Goal: Task Accomplishment & Management: Manage account settings

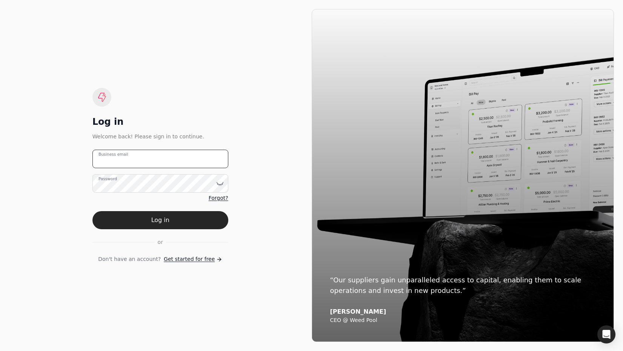
click at [168, 161] on email "Business email" at bounding box center [160, 159] width 136 height 18
type email "[EMAIL_ADDRESS][DOMAIN_NAME]"
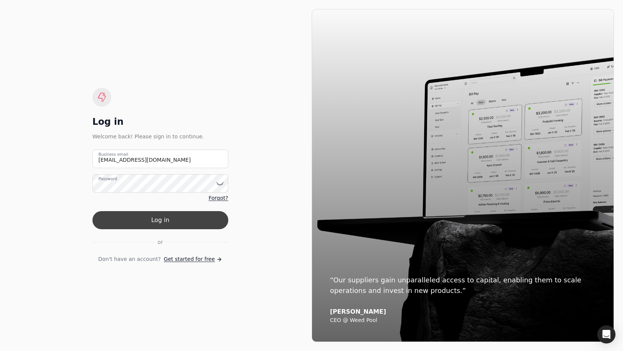
click at [178, 213] on button "Log in" at bounding box center [160, 220] width 136 height 18
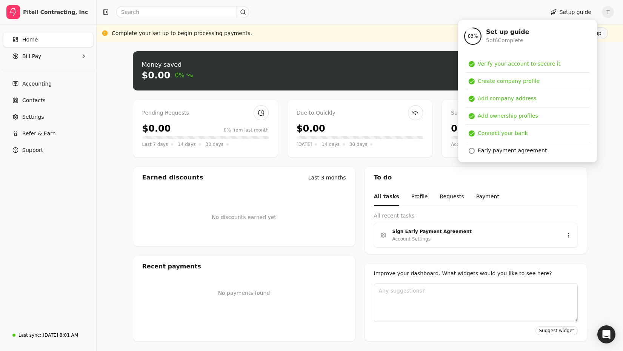
click at [107, 95] on div "Money saved $0.00 0% Approve bills Pay Pending Requests $0.00 0% from last mont…" at bounding box center [360, 196] width 526 height 309
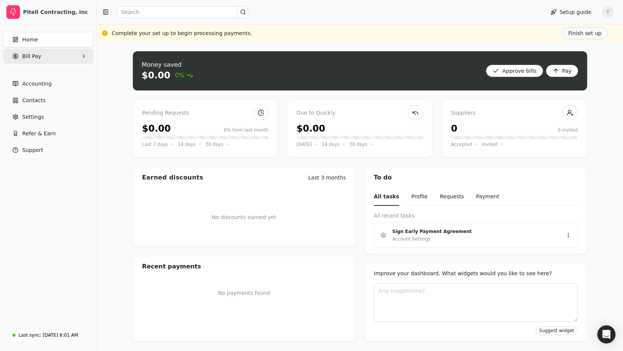
click at [45, 51] on Pay "Bill Pay" at bounding box center [48, 56] width 90 height 15
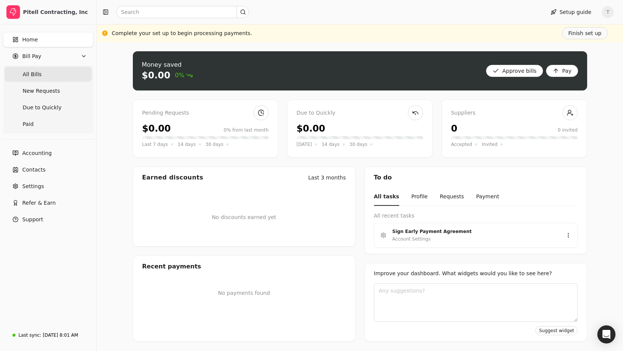
click at [45, 76] on Bills "All Bills" at bounding box center [48, 74] width 87 height 15
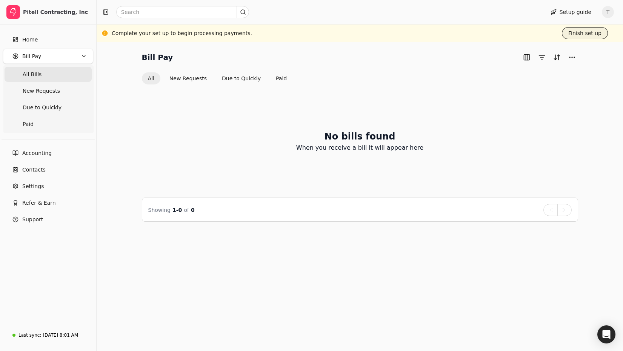
click at [582, 32] on button "Finish set up" at bounding box center [585, 33] width 46 height 12
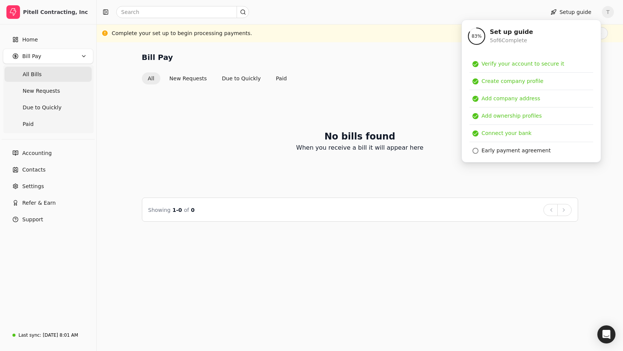
click at [316, 43] on div "Bill Pay All New Requests Due to Quickly Paid No bills found When you receive a…" at bounding box center [360, 196] width 526 height 309
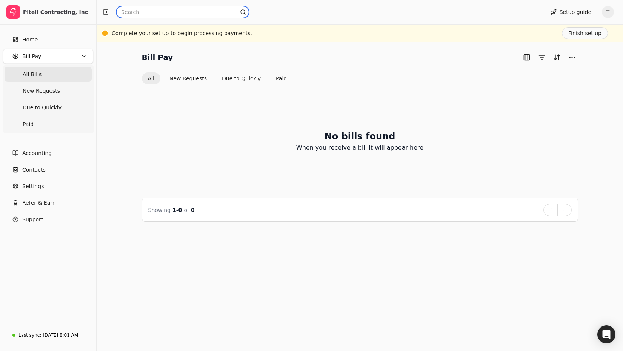
click at [153, 11] on input "text" at bounding box center [182, 12] width 133 height 12
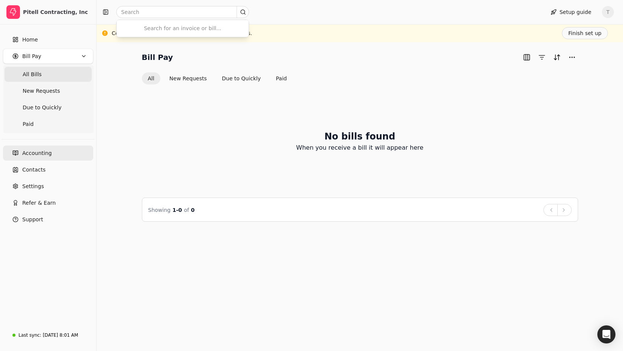
click at [57, 155] on link "Accounting" at bounding box center [48, 153] width 90 height 15
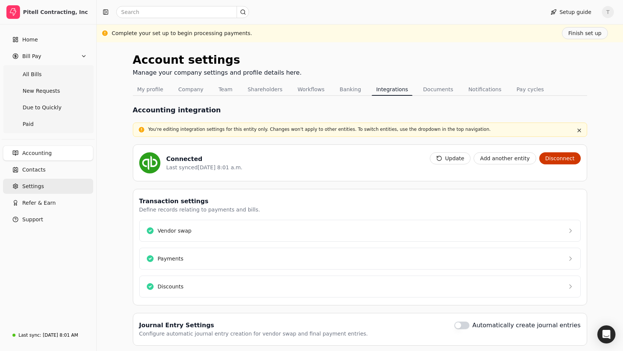
drag, startPoint x: 42, startPoint y: 172, endPoint x: 71, endPoint y: 181, distance: 29.8
click at [42, 172] on span "Contacts" at bounding box center [33, 170] width 23 height 8
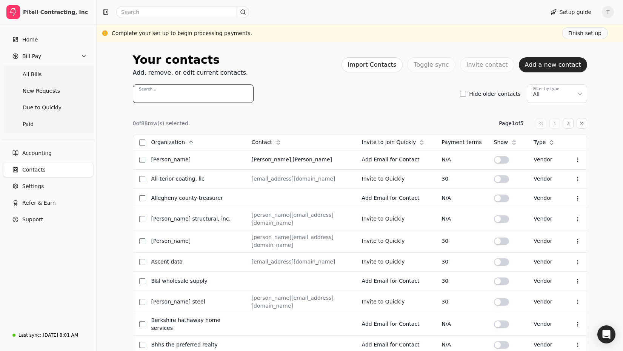
click at [211, 94] on input "Search..." at bounding box center [193, 93] width 121 height 18
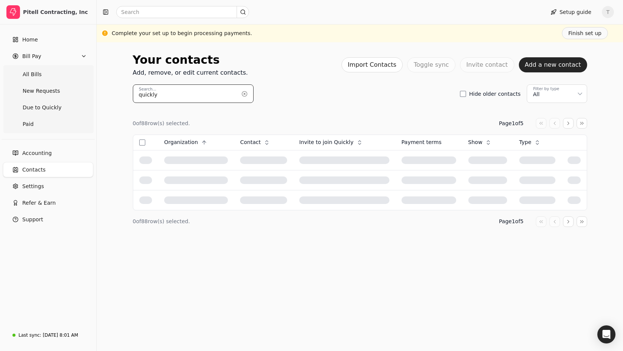
type input "quickly"
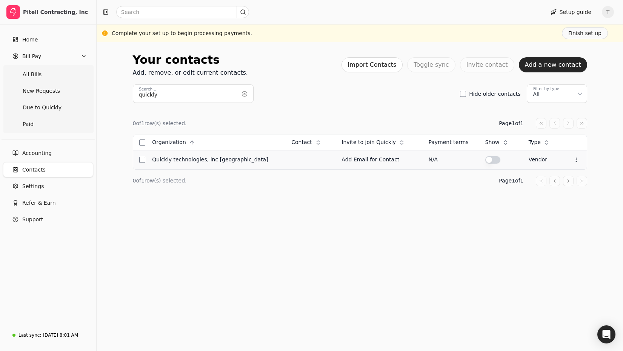
click at [485, 162] on button "button" at bounding box center [492, 160] width 15 height 8
drag, startPoint x: 40, startPoint y: 77, endPoint x: 56, endPoint y: 78, distance: 15.9
click at [40, 77] on Bills "All Bills" at bounding box center [48, 74] width 87 height 15
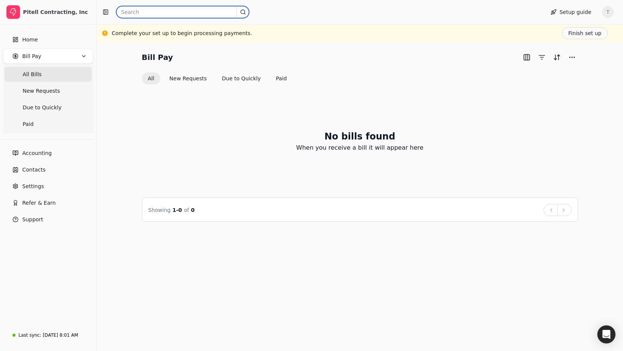
click at [151, 13] on input "text" at bounding box center [182, 12] width 133 height 12
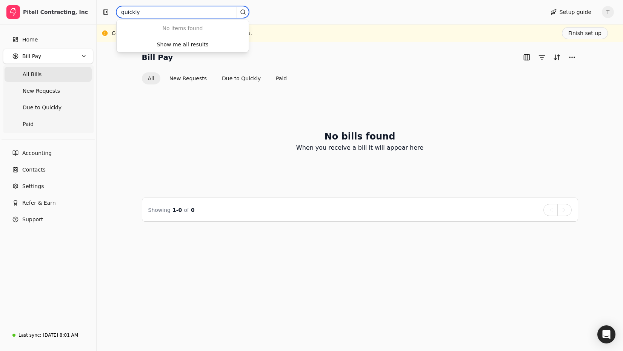
type input "quickly"
drag, startPoint x: 108, startPoint y: 58, endPoint x: 126, endPoint y: 73, distance: 23.6
click at [108, 58] on div "Bill Pay All New Requests Due to Quickly Paid No bills found When you receive a…" at bounding box center [360, 136] width 508 height 170
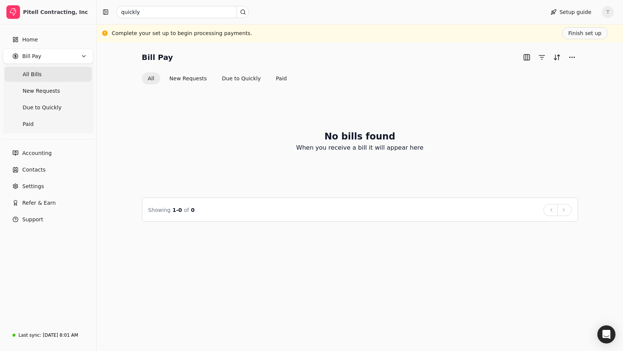
click at [61, 70] on Bills "All Bills" at bounding box center [48, 74] width 87 height 15
click at [227, 10] on input "quickly" at bounding box center [182, 12] width 133 height 12
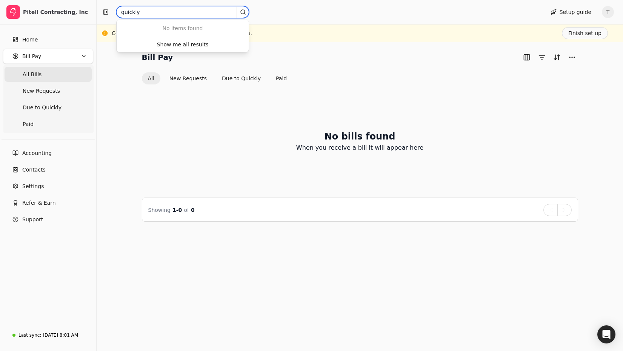
drag, startPoint x: 201, startPoint y: 12, endPoint x: -29, endPoint y: 4, distance: 229.8
click at [0, 4] on html "Pitell Contracting, Inc Home Bill Pay All Bills New Requests Due to Quickly Pai…" at bounding box center [311, 175] width 623 height 351
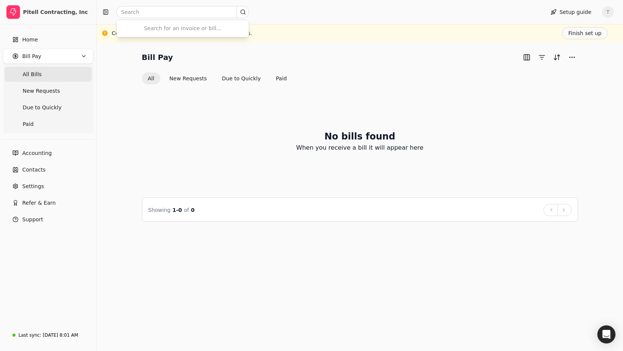
click at [103, 108] on div "Bill Pay All New Requests Due to Quickly Paid No bills found When you receive a…" at bounding box center [360, 196] width 526 height 309
drag, startPoint x: 65, startPoint y: 340, endPoint x: 122, endPoint y: 330, distance: 58.6
click at [65, 340] on div "Last sync: [DATE] 8:01 AM" at bounding box center [45, 335] width 66 height 13
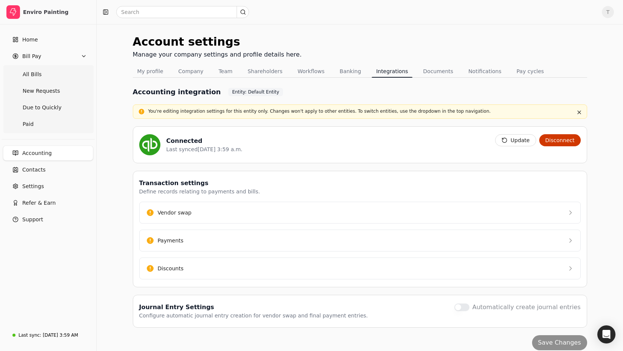
click at [607, 13] on span "T" at bounding box center [608, 12] width 12 height 12
drag, startPoint x: 577, startPoint y: 52, endPoint x: 493, endPoint y: 56, distance: 83.8
click at [577, 52] on link "Sign Out" at bounding box center [571, 57] width 81 height 12
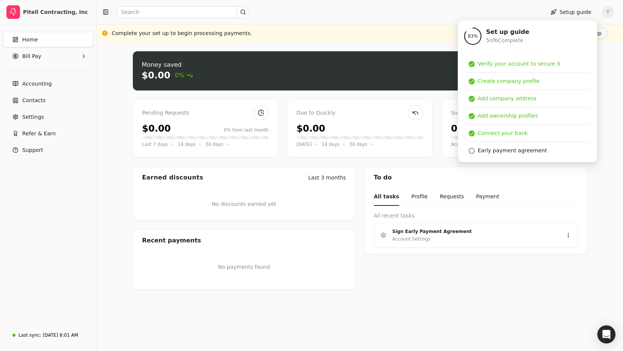
click at [613, 12] on span "T" at bounding box center [608, 12] width 12 height 12
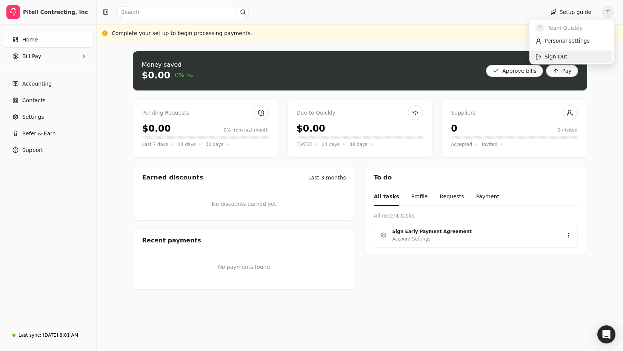
drag, startPoint x: 568, startPoint y: 58, endPoint x: 484, endPoint y: 64, distance: 84.3
click at [567, 58] on link "Sign Out" at bounding box center [571, 57] width 81 height 12
